Goal: Transaction & Acquisition: Purchase product/service

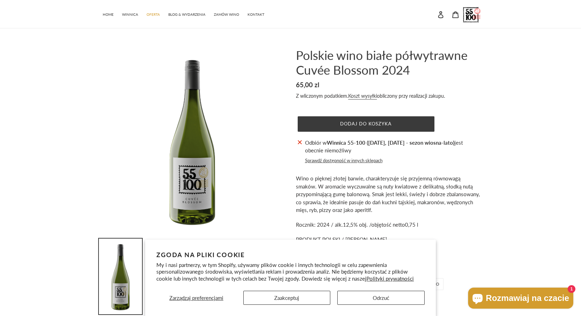
scroll to position [205, 0]
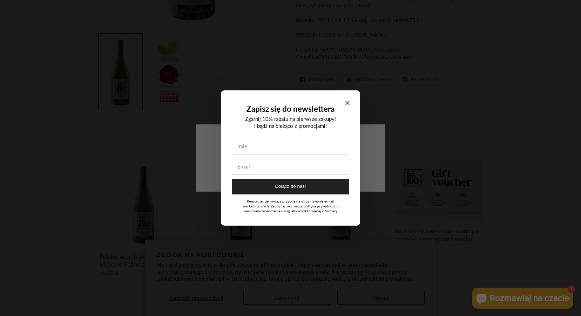
click at [348, 104] on icon "Close modal" at bounding box center [347, 103] width 4 height 4
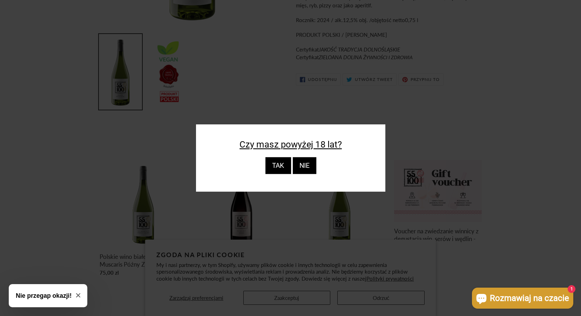
click at [274, 166] on div "TAK" at bounding box center [278, 165] width 26 height 17
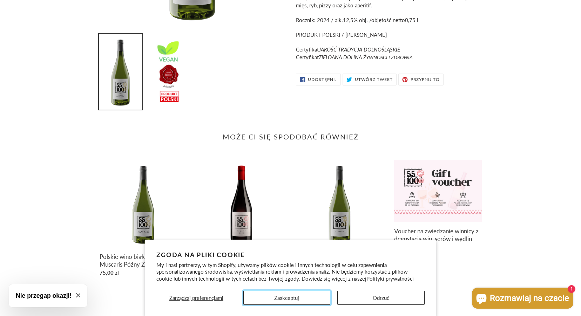
click at [264, 299] on button "Zaakceptuj" at bounding box center [286, 298] width 87 height 14
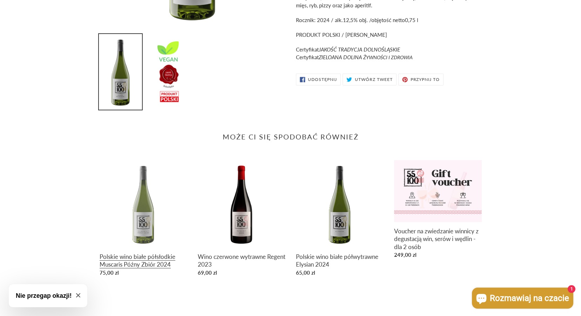
click at [146, 262] on link "Polskie wino białe półsłodkie Muscaris Późny Zbiór 2024" at bounding box center [144, 219] width 88 height 119
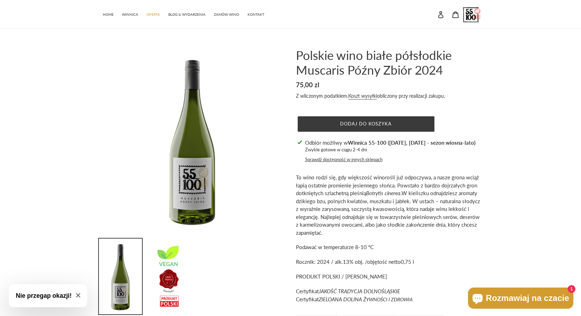
click at [527, 22] on header "HOME WINNICA OFERTA BLOG & WYDARZENIA ZAMÓW WINO KONTAKT Szukaj Zaloguj się Kos…" at bounding box center [290, 14] width 581 height 28
click at [529, 39] on main "Polskie wino białe półsłodkie Muscaris Późny Zbiór 2024 Cena regularna 75,00 zl…" at bounding box center [290, 272] width 581 height 488
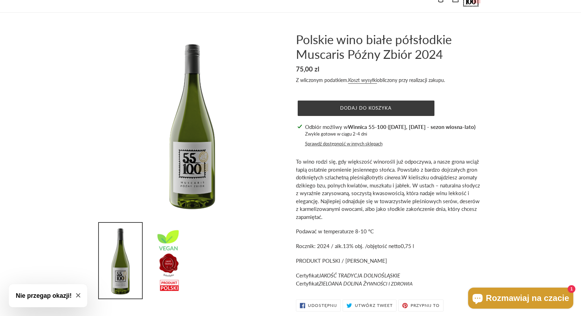
scroll to position [8, 0]
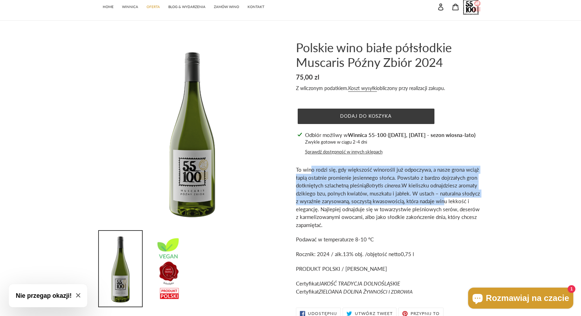
drag, startPoint x: 322, startPoint y: 174, endPoint x: 443, endPoint y: 205, distance: 125.2
click at [443, 205] on p "To wino rodzi się, gdy większość winorośli już odpoczywa, a nasze grona wciąż ł…" at bounding box center [389, 197] width 186 height 63
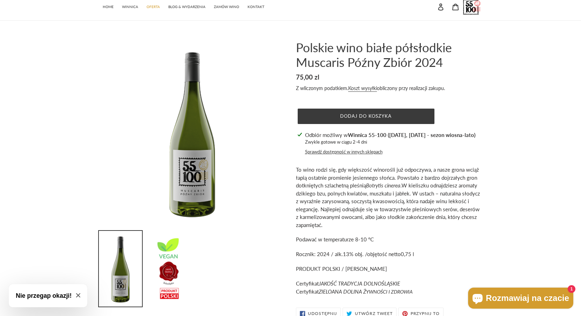
drag, startPoint x: 443, startPoint y: 205, endPoint x: 445, endPoint y: 221, distance: 16.2
click at [445, 221] on p "To wino rodzi się, gdy większość winorośli już odpoczywa, a nasze grona wciąż ł…" at bounding box center [389, 197] width 186 height 63
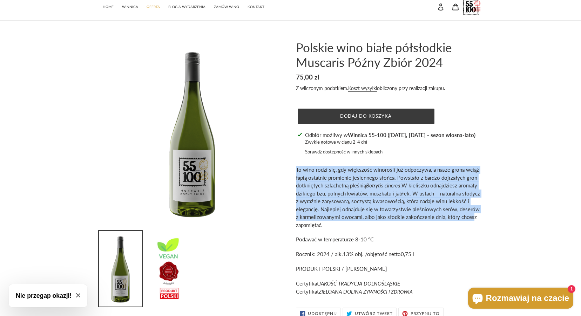
drag, startPoint x: 469, startPoint y: 217, endPoint x: 286, endPoint y: 162, distance: 191.3
click at [286, 162] on div "Polskie wino białe półsłodkie Muscaris Późny Zbiór 2024 Cena regularna 75,00 zl…" at bounding box center [383, 181] width 196 height 283
